Goal: Communication & Community: Answer question/provide support

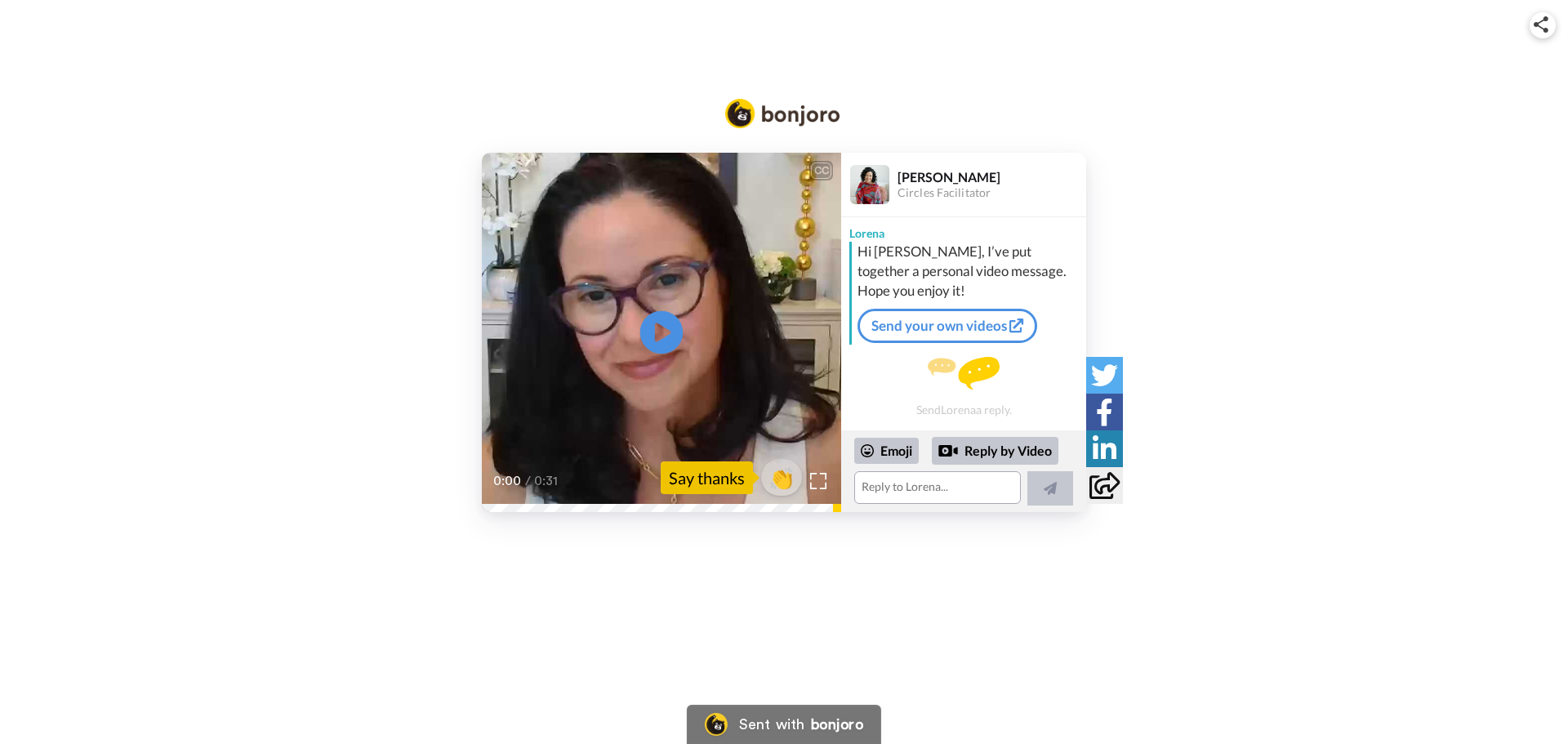
click at [669, 329] on icon at bounding box center [662, 333] width 44 height 44
click at [704, 479] on div "Say thanks" at bounding box center [707, 478] width 92 height 33
click at [776, 479] on span "👏" at bounding box center [781, 478] width 51 height 33
click at [959, 491] on textarea "👏" at bounding box center [937, 488] width 167 height 33
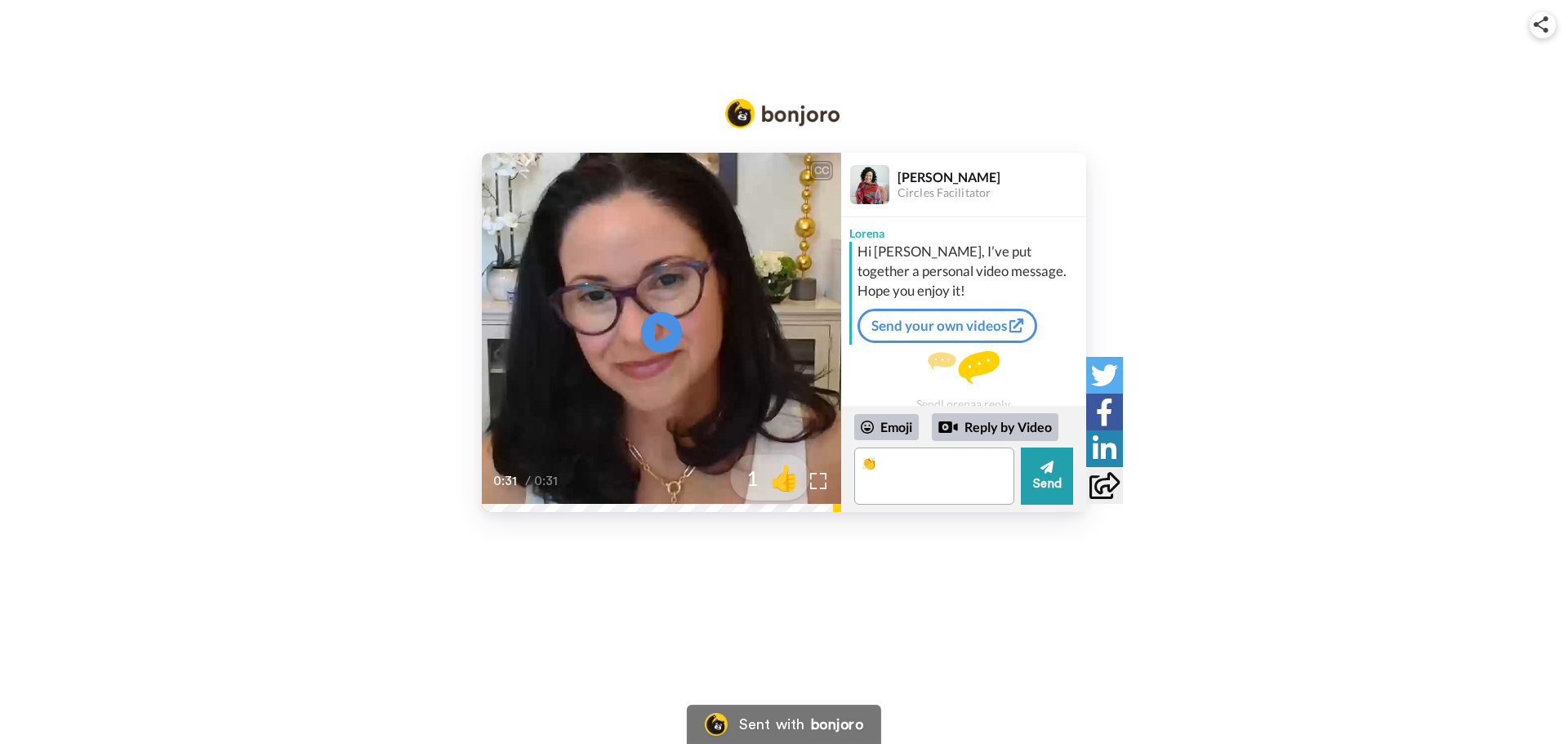
click at [780, 478] on span "👍" at bounding box center [784, 478] width 51 height 33
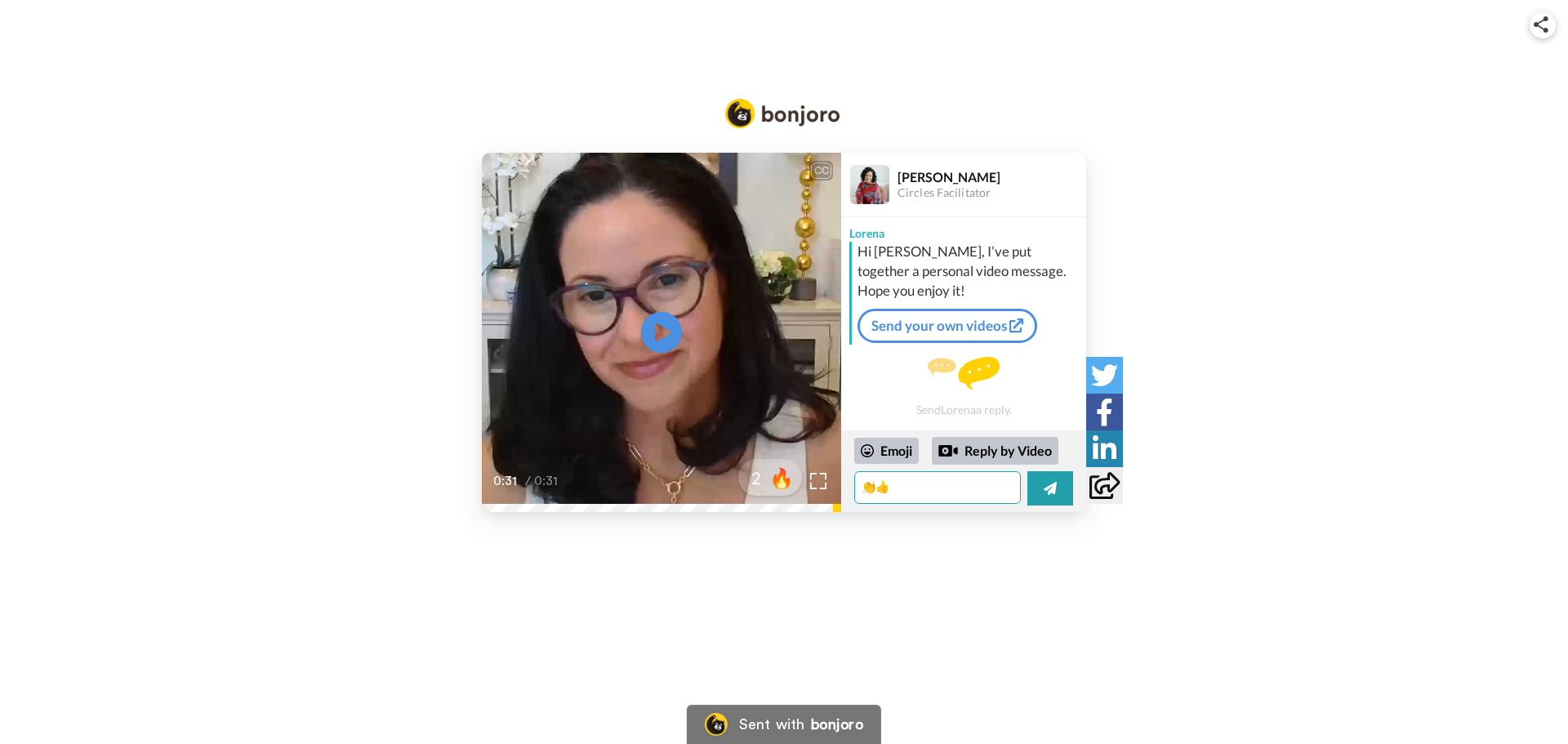
click at [912, 489] on textarea "👏👍" at bounding box center [937, 488] width 167 height 33
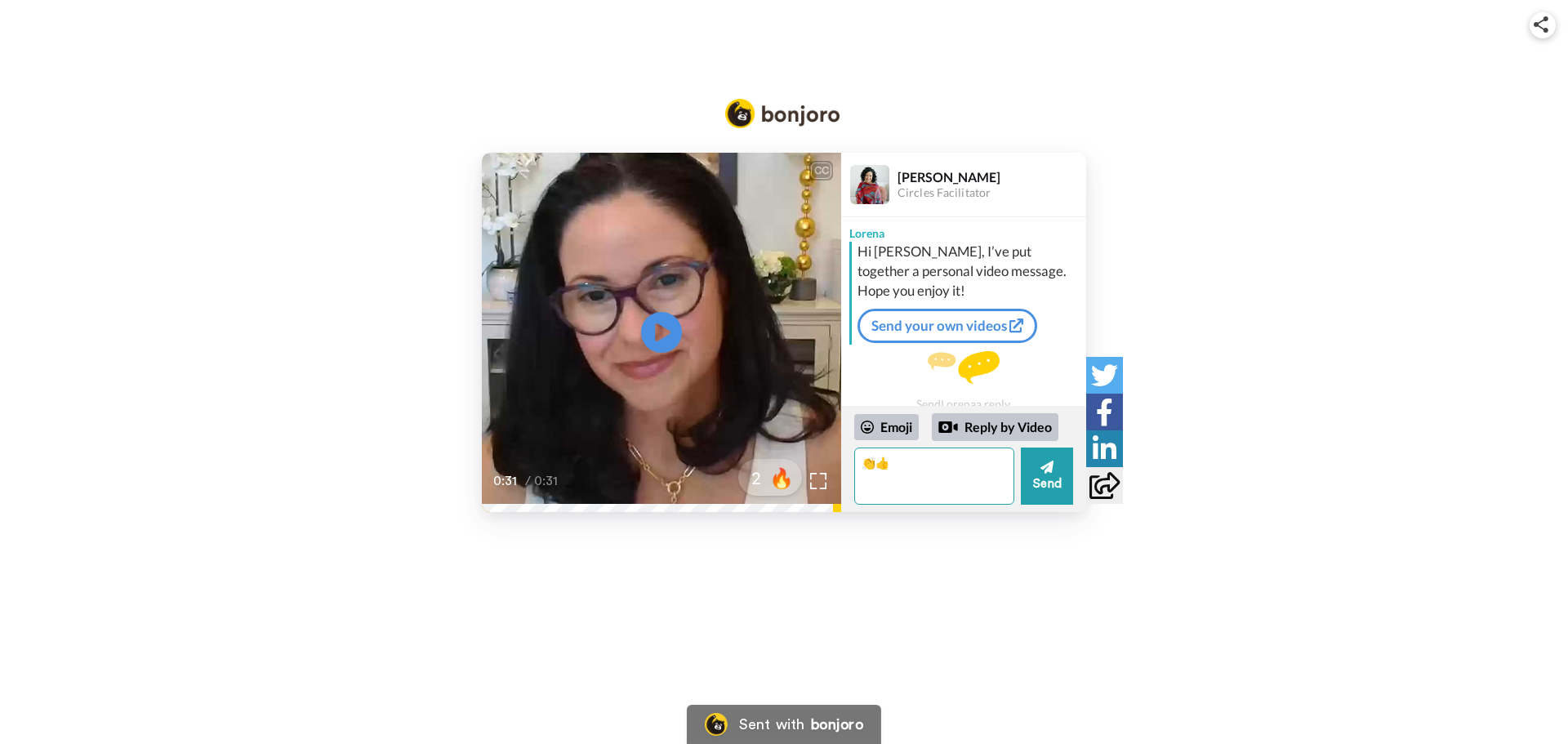
type textarea "👏"
click at [758, 474] on span "🔥" at bounding box center [784, 478] width 51 height 33
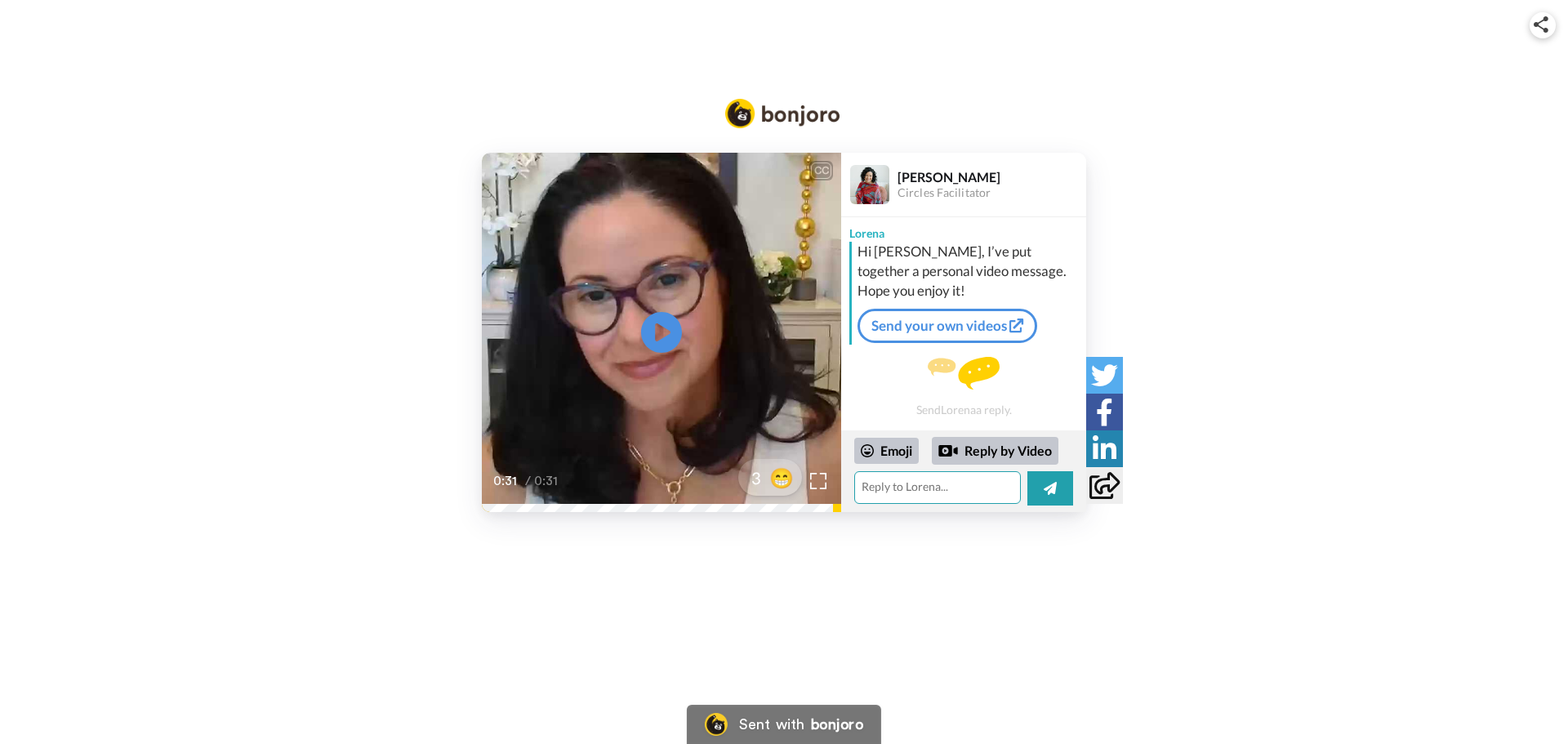
click at [902, 490] on textarea "🔥" at bounding box center [937, 488] width 167 height 33
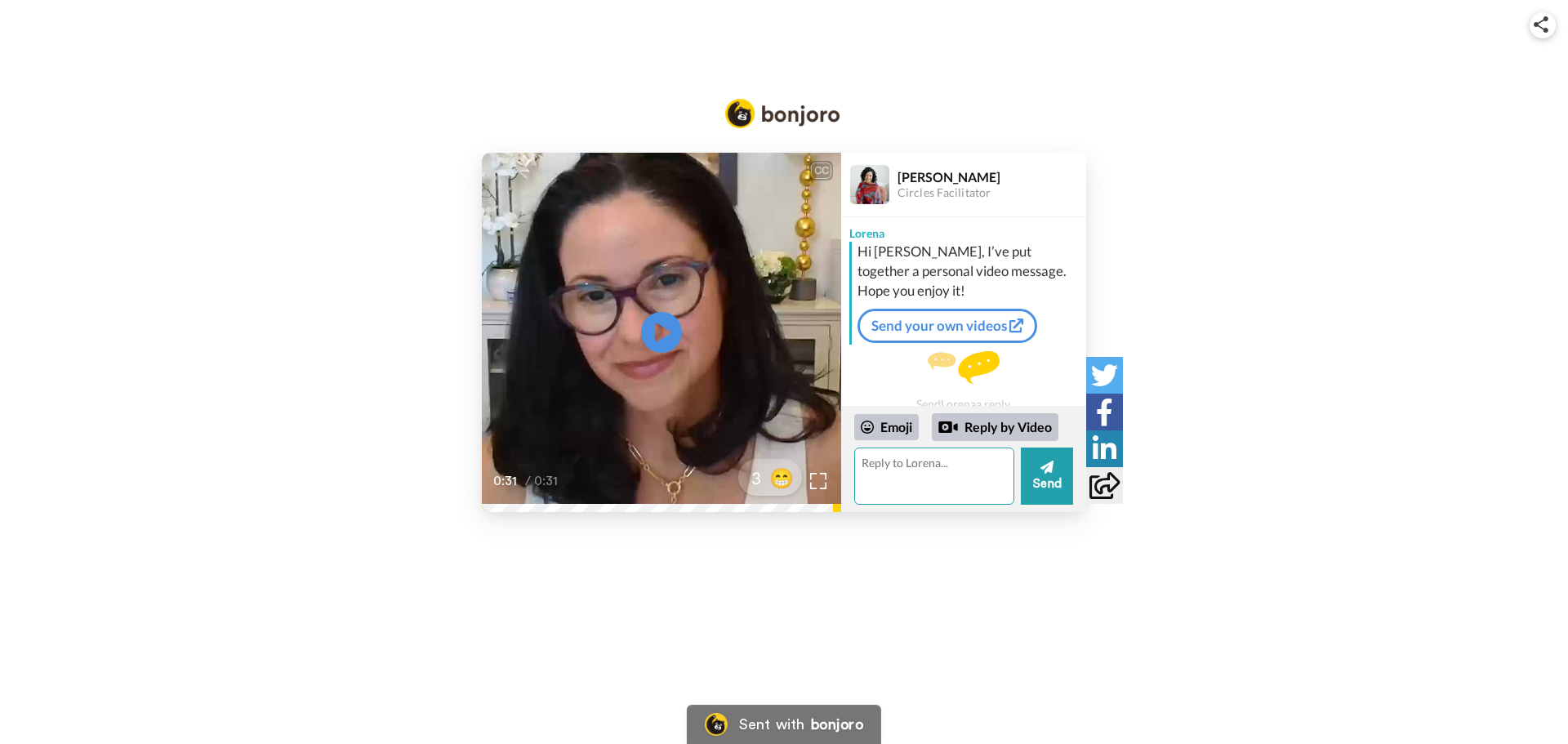
type textarea "🔥"
click at [893, 422] on div "Emoji" at bounding box center [886, 427] width 64 height 27
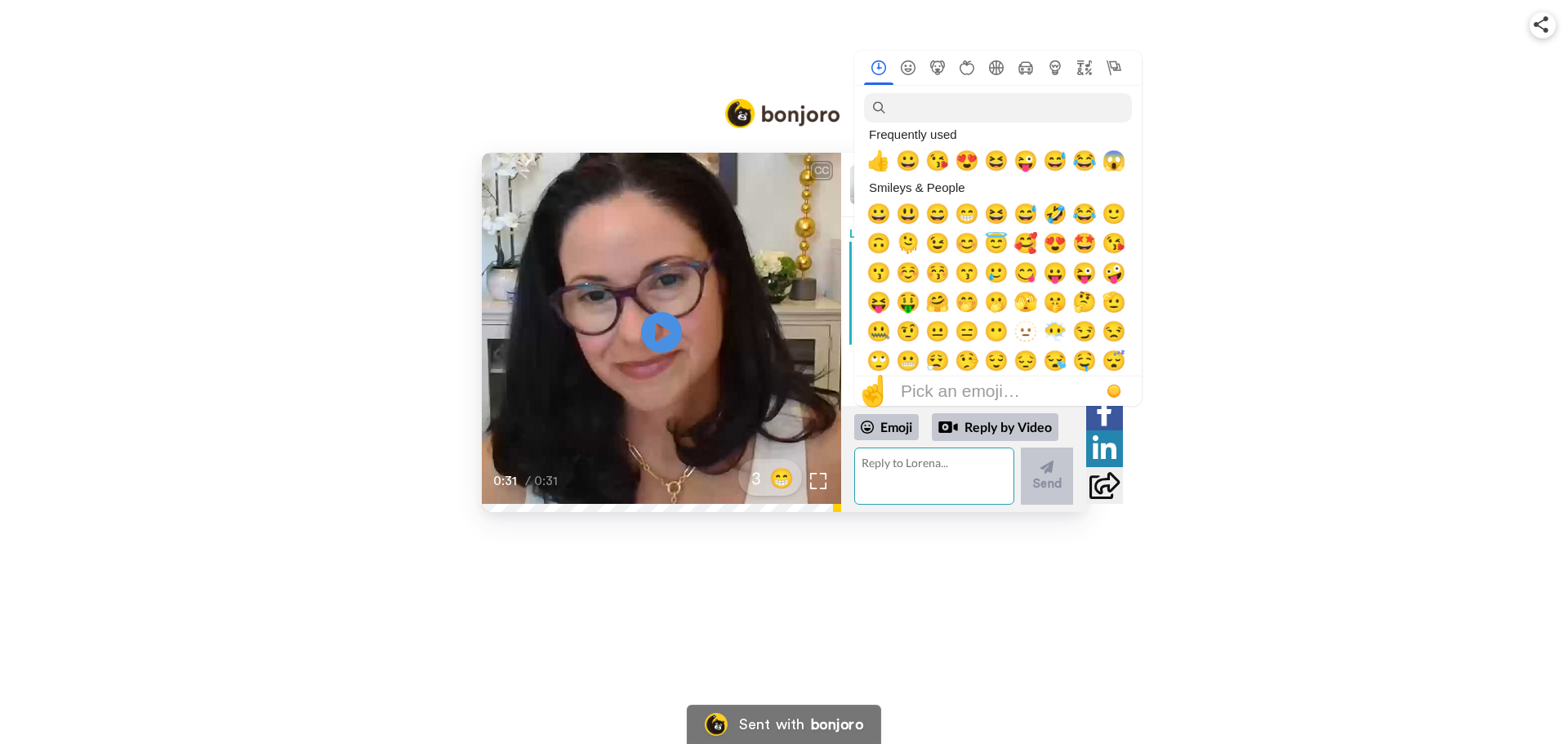
click at [888, 479] on textarea at bounding box center [934, 476] width 160 height 57
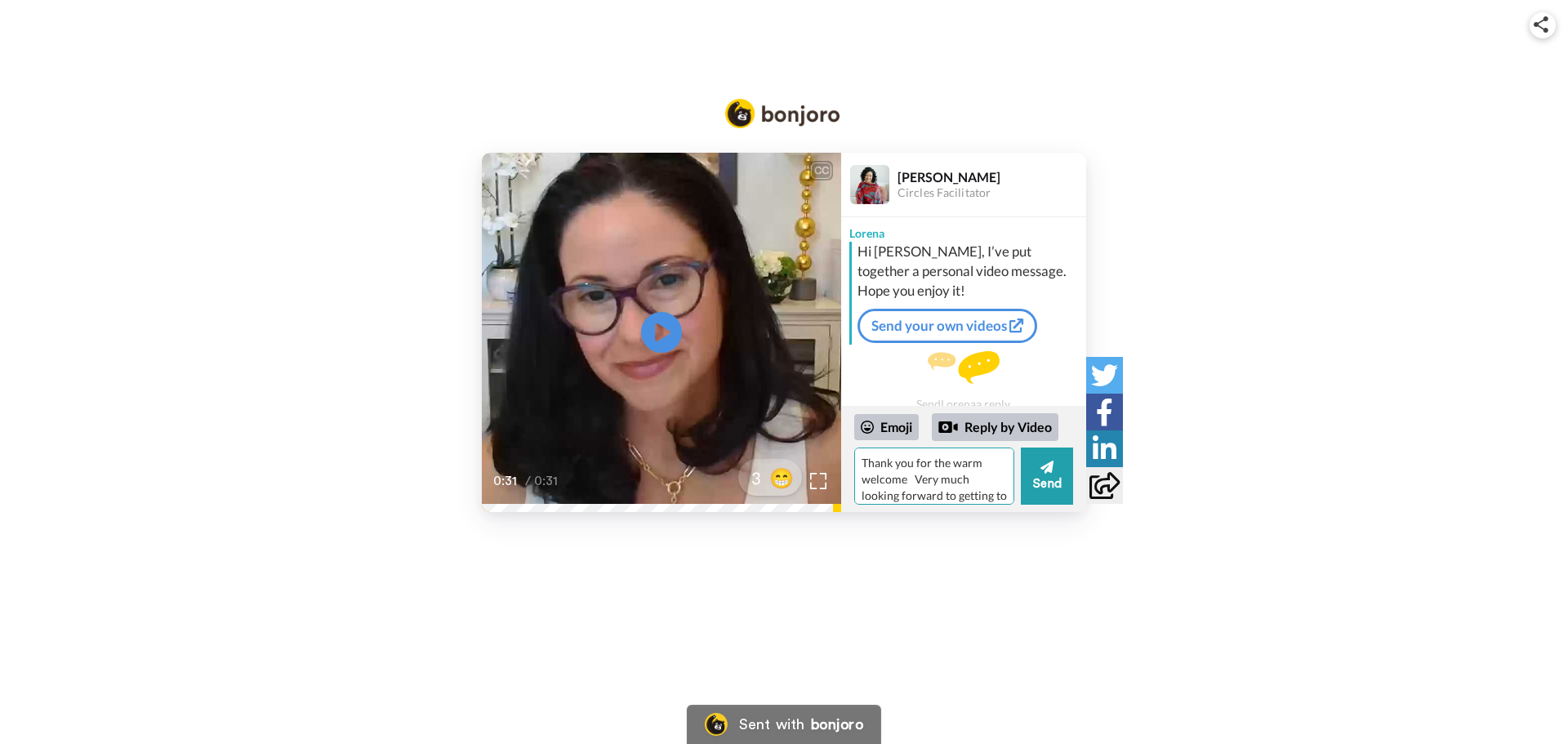
scroll to position [15, 0]
type textarea "Thank you for the warm welcome Very much looking forward to getting to know you…"
click at [1046, 479] on button "Send" at bounding box center [1047, 476] width 52 height 57
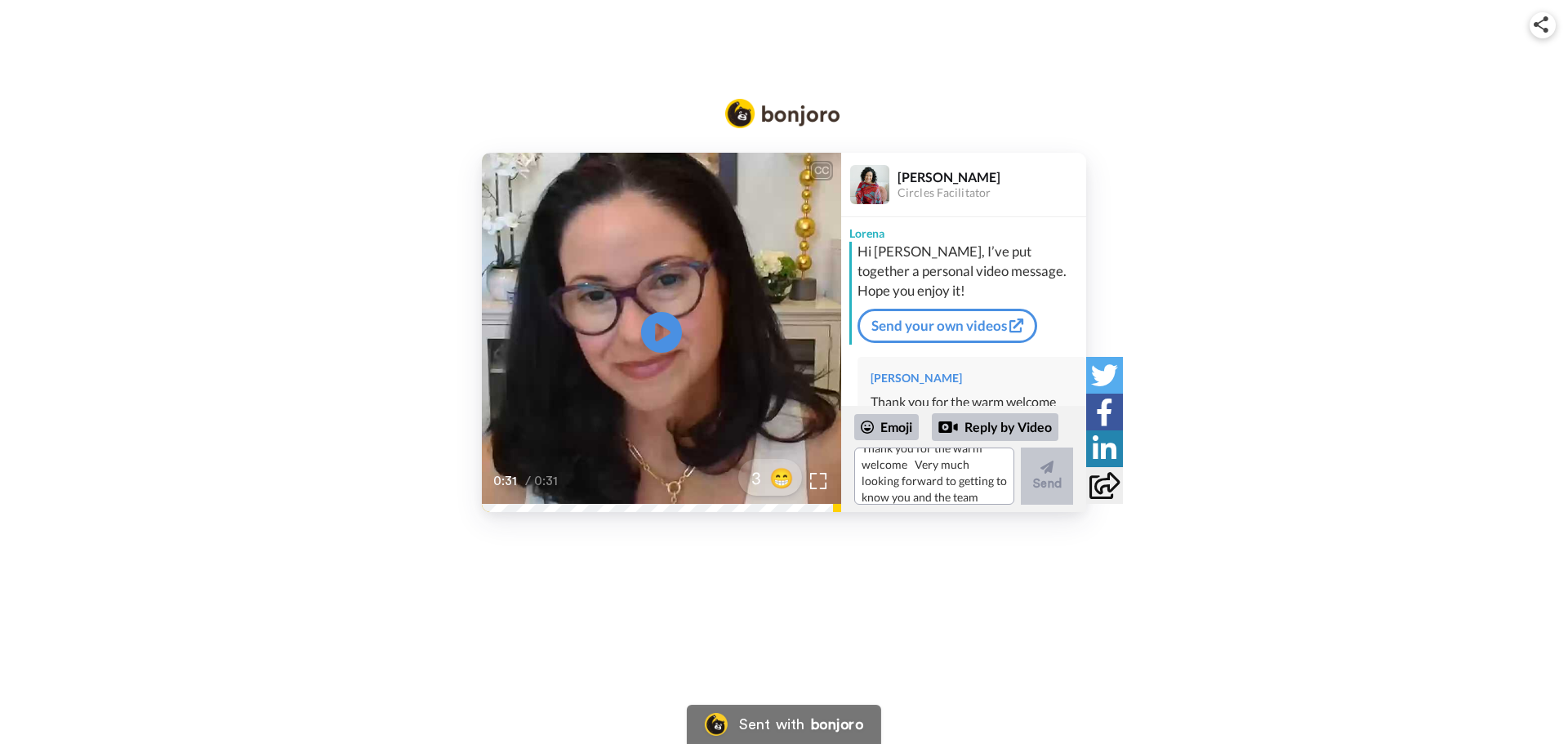
scroll to position [0, 0]
